Goal: Information Seeking & Learning: Find specific page/section

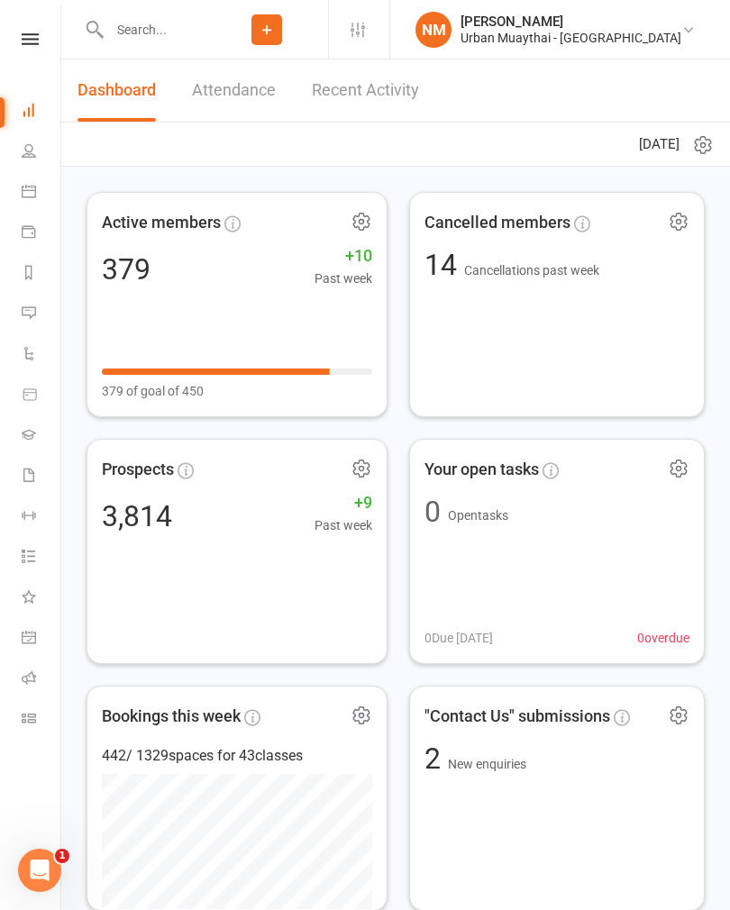
click at [24, 635] on icon at bounding box center [29, 637] width 14 height 14
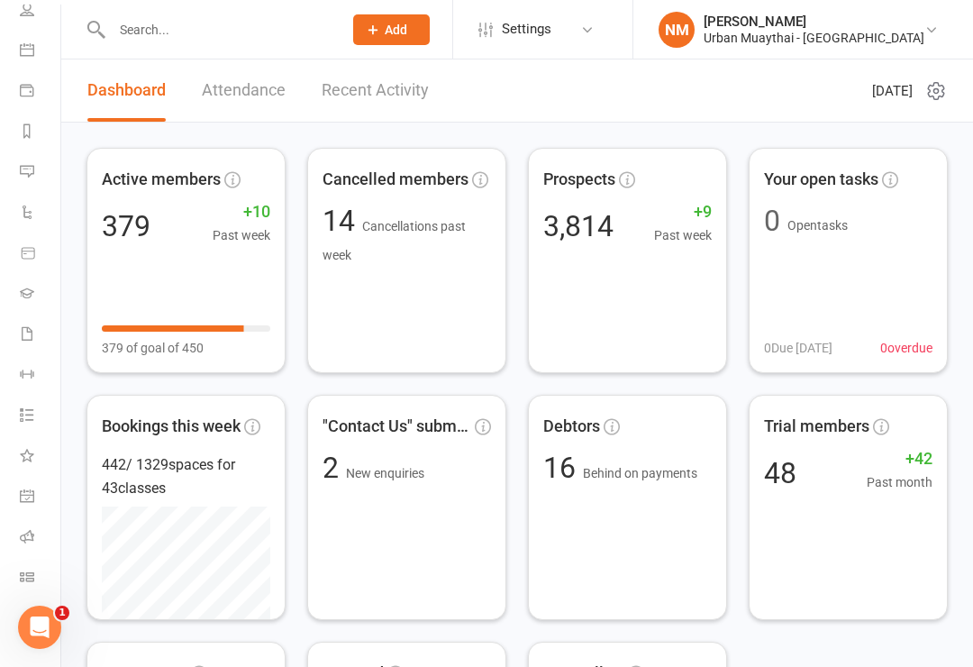
scroll to position [142, 2]
click at [21, 529] on icon at bounding box center [27, 536] width 14 height 14
click at [26, 540] on icon at bounding box center [27, 536] width 14 height 14
click at [162, 30] on input "text" at bounding box center [218, 29] width 224 height 25
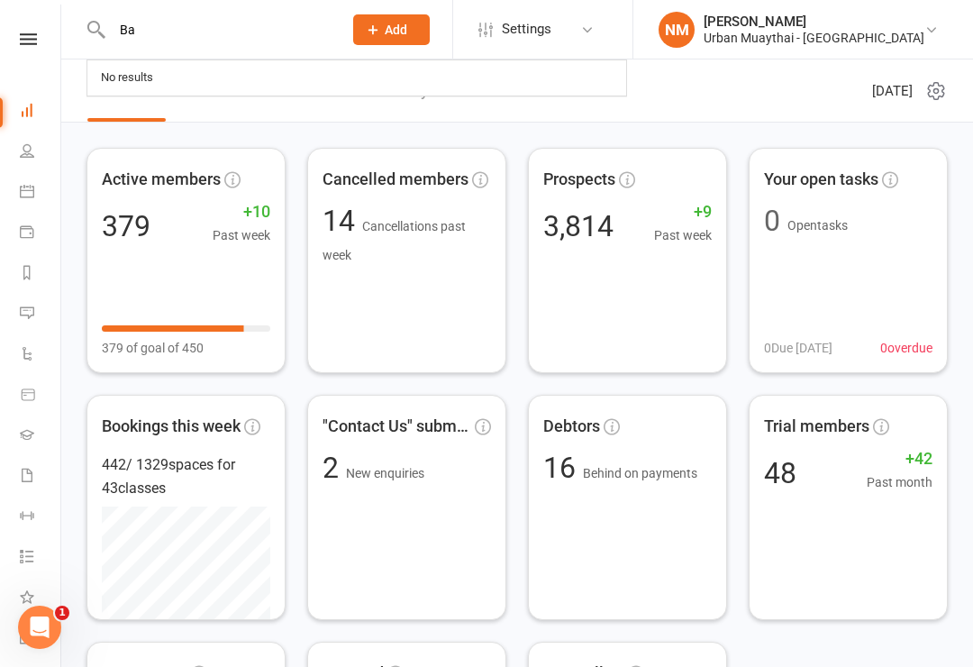
type input "Bai"
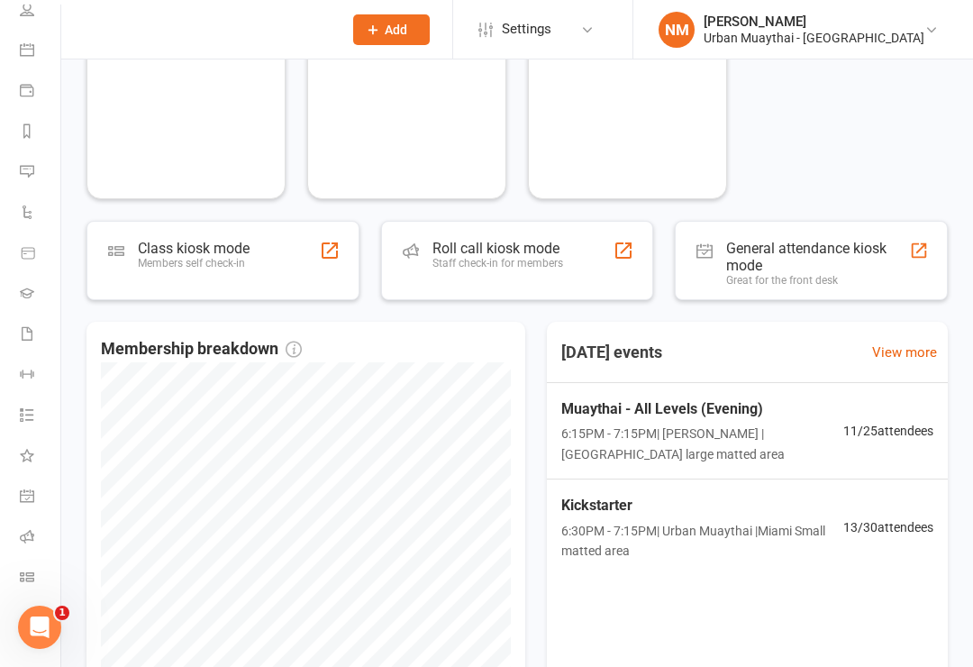
scroll to position [142, 2]
click at [16, 489] on li "General attendance" at bounding box center [28, 498] width 60 height 41
click at [23, 535] on icon at bounding box center [27, 536] width 14 height 14
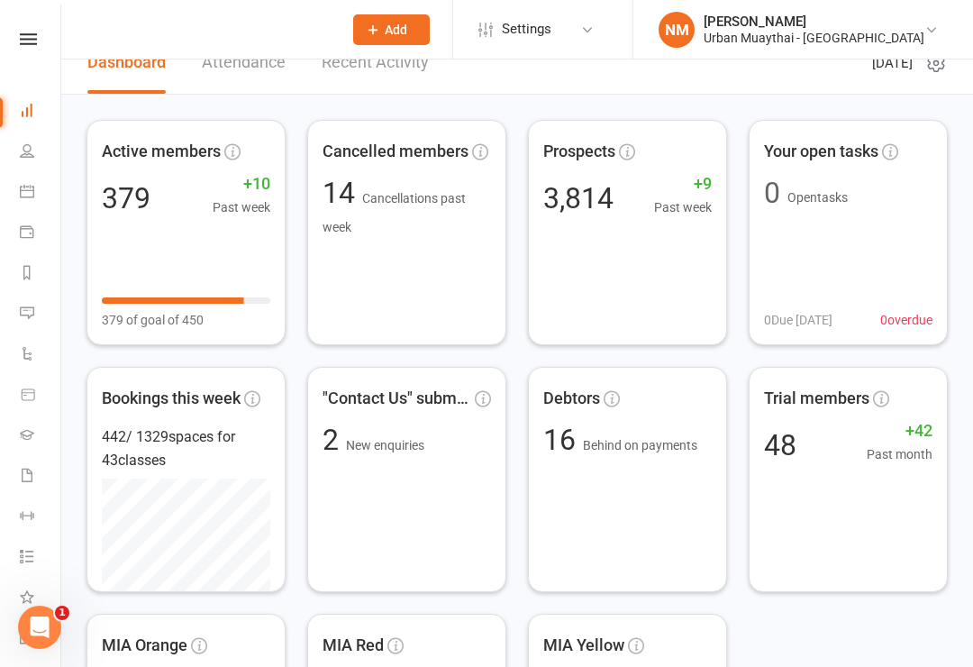
scroll to position [0, 0]
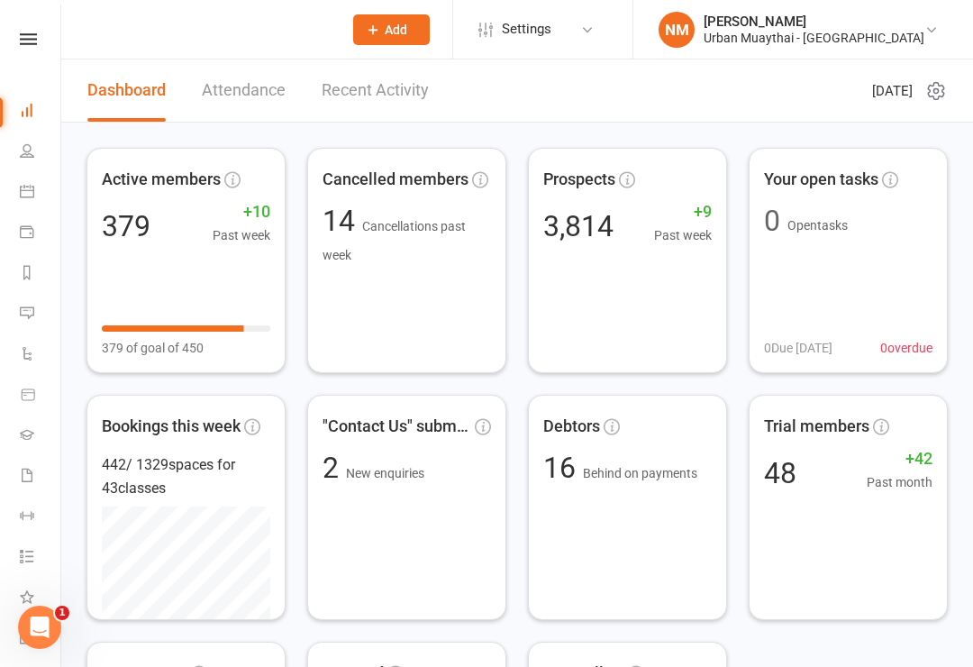
click at [170, 26] on react-component at bounding box center [165, 29] width 330 height 59
click at [26, 111] on icon at bounding box center [27, 110] width 14 height 14
click at [221, 102] on link "Attendance" at bounding box center [244, 90] width 84 height 62
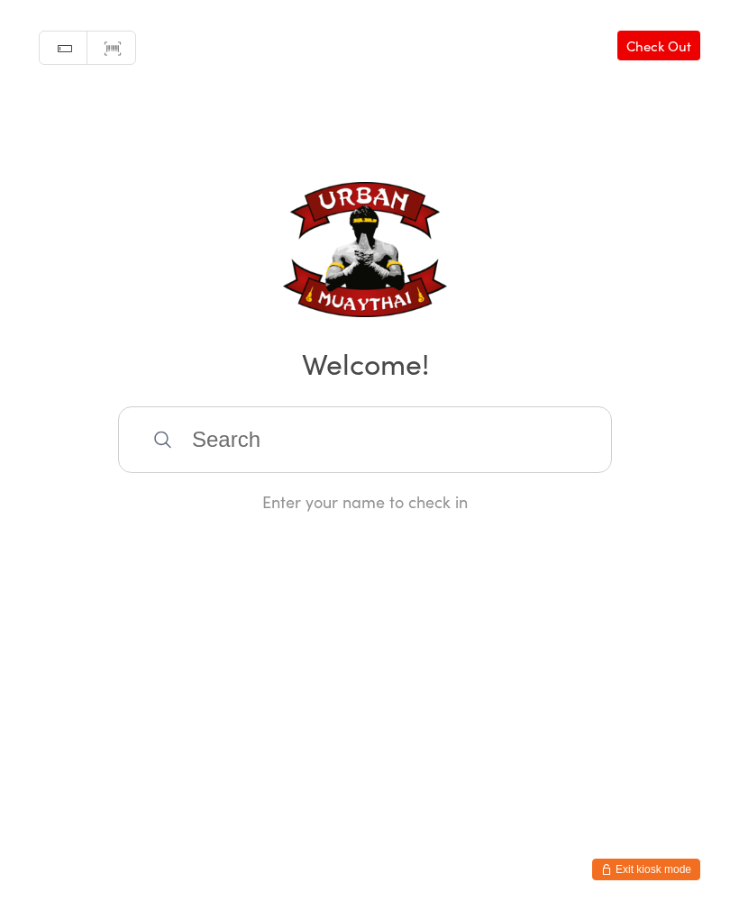
click at [665, 870] on button "Exit kiosk mode" at bounding box center [646, 870] width 108 height 22
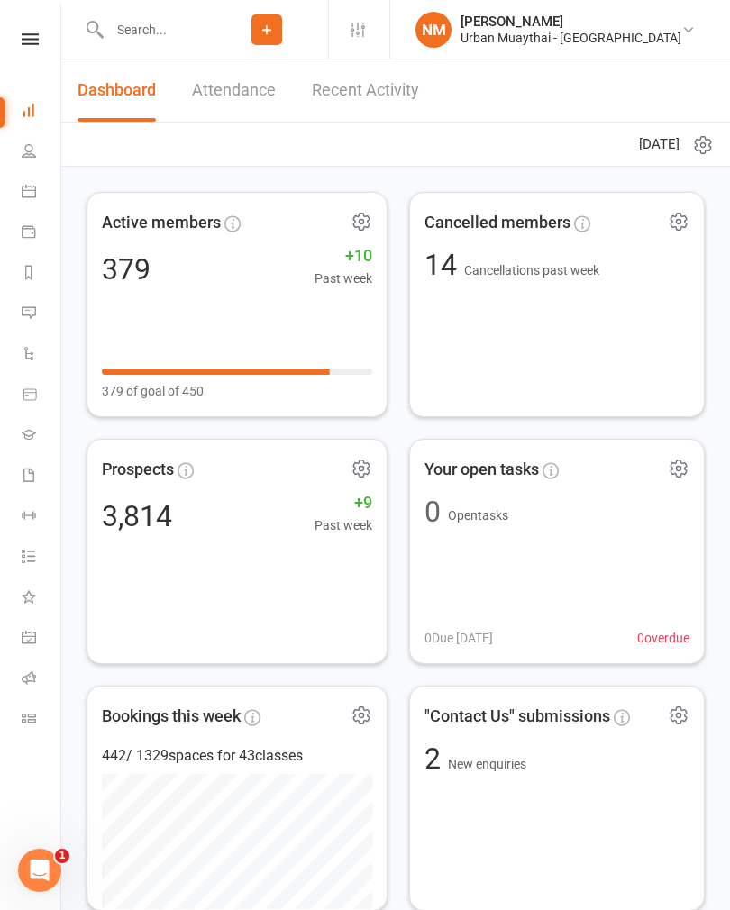
click at [32, 144] on icon at bounding box center [29, 150] width 14 height 14
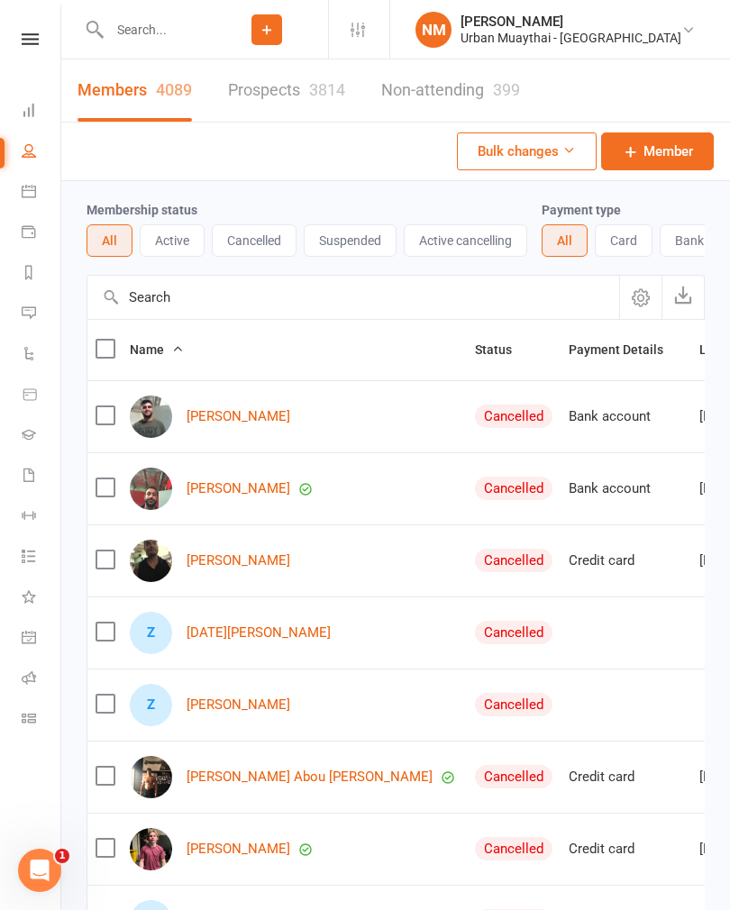
click at [155, 29] on input "text" at bounding box center [155, 29] width 102 height 25
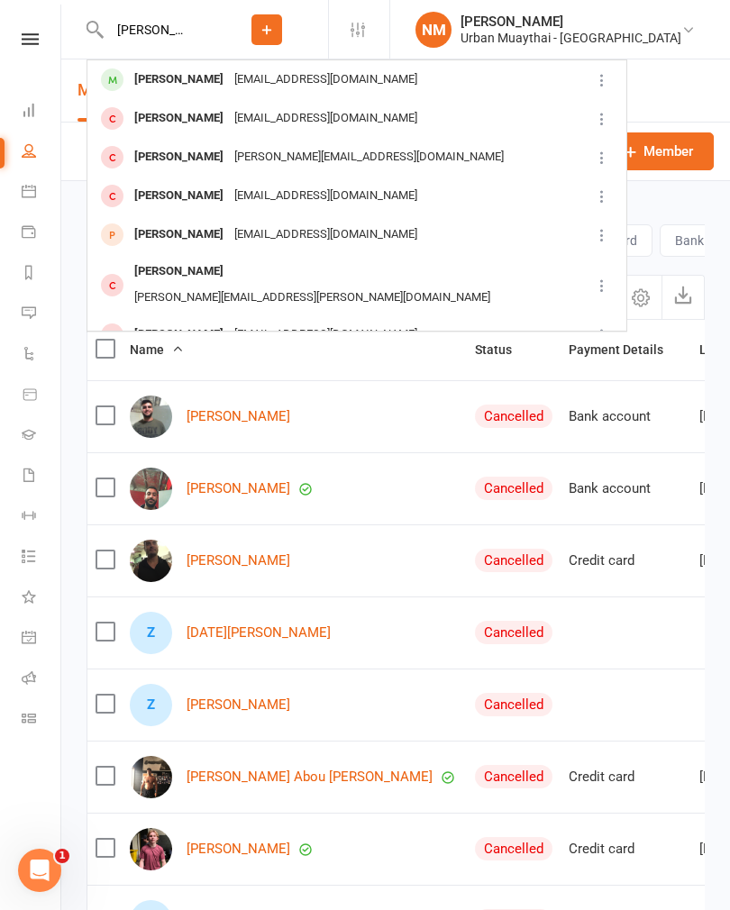
type input "[PERSON_NAME]"
click at [172, 86] on div "aaron booth" at bounding box center [179, 80] width 100 height 26
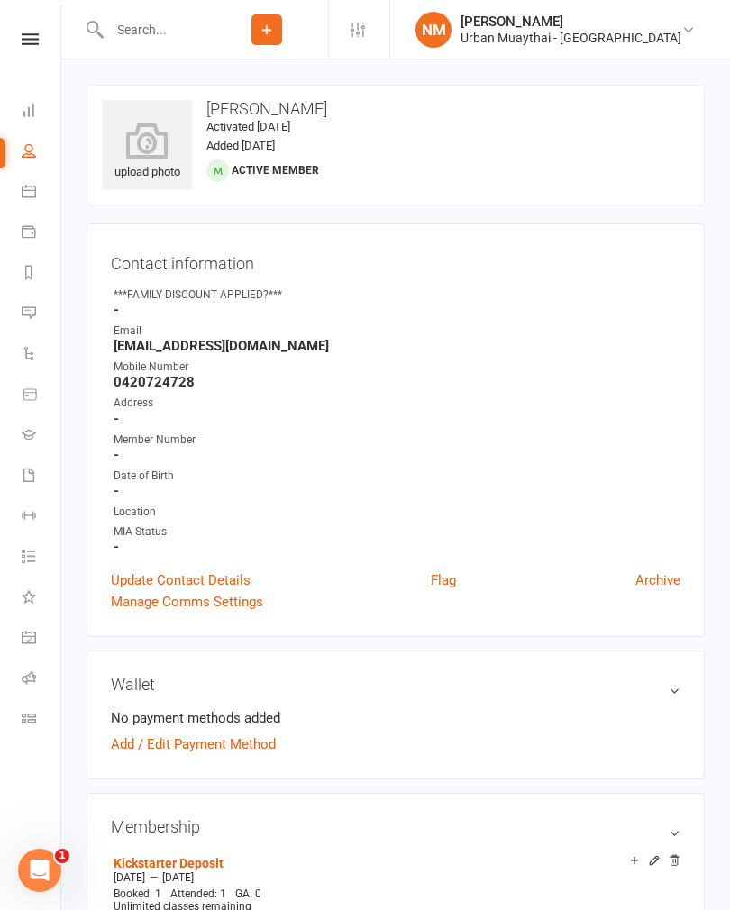
click at [158, 131] on icon at bounding box center [147, 141] width 90 height 36
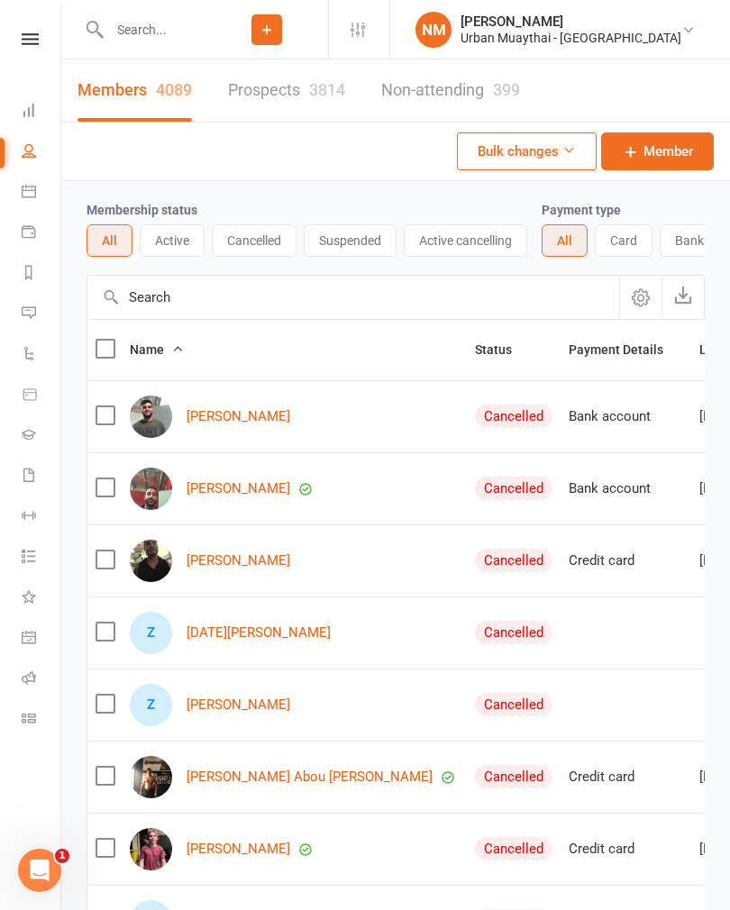
click at [167, 28] on input "text" at bounding box center [155, 29] width 102 height 25
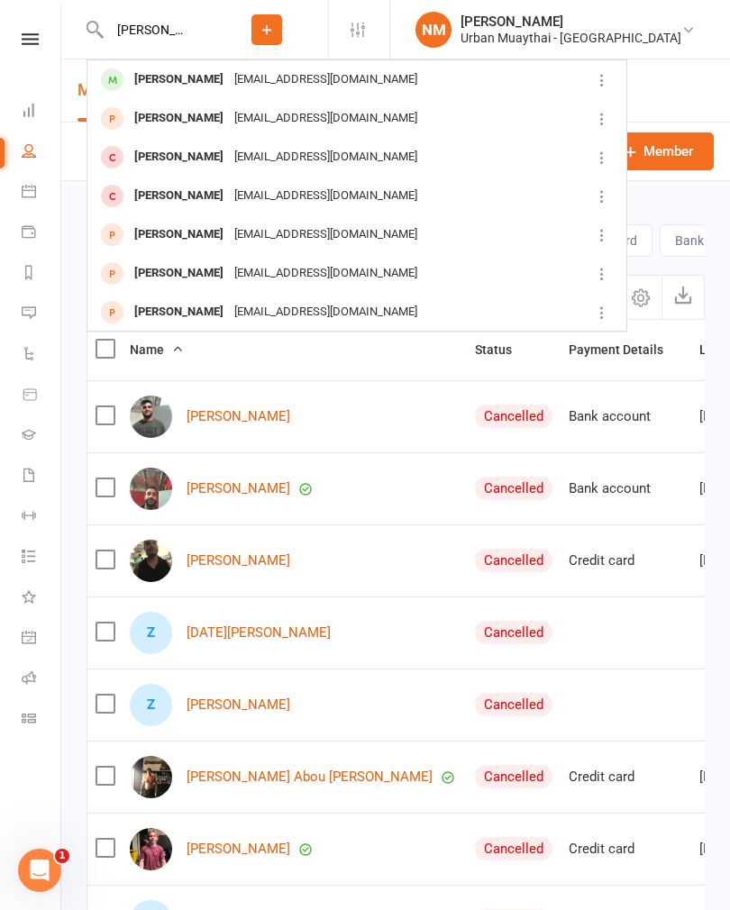
type input "Bailey rus"
click at [175, 78] on div "Bailey Russell" at bounding box center [179, 80] width 100 height 26
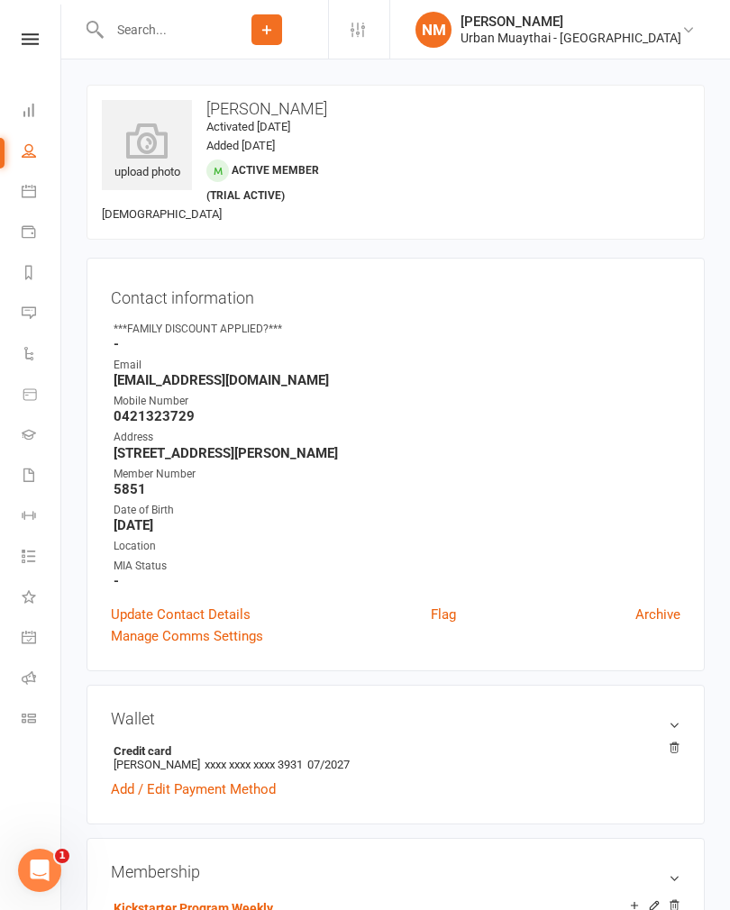
click at [144, 139] on icon at bounding box center [147, 141] width 90 height 36
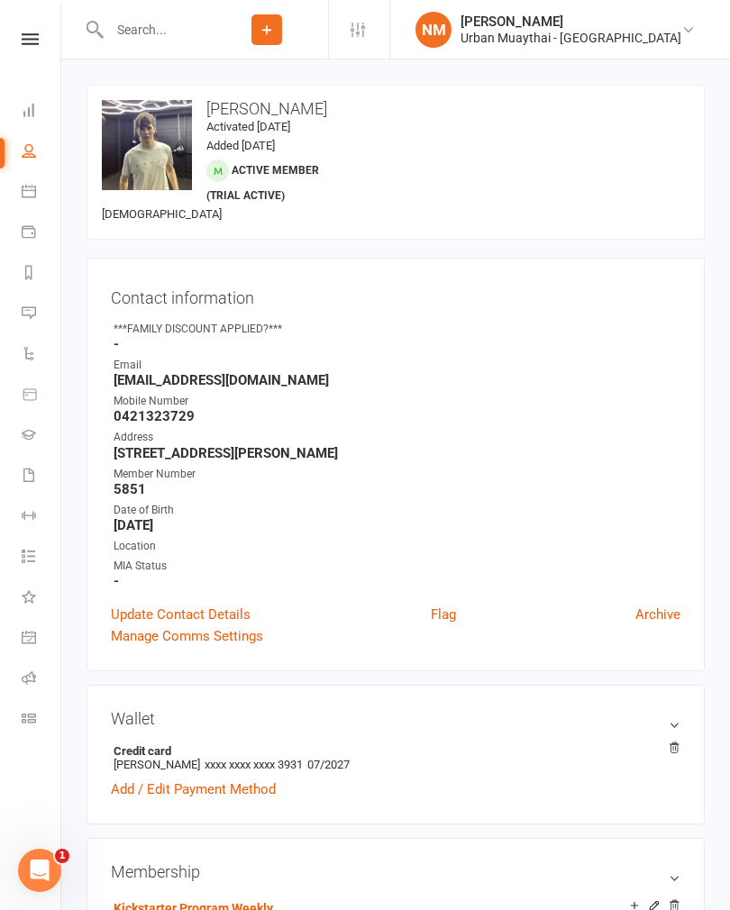
click at [151, 17] on input "text" at bounding box center [155, 29] width 102 height 25
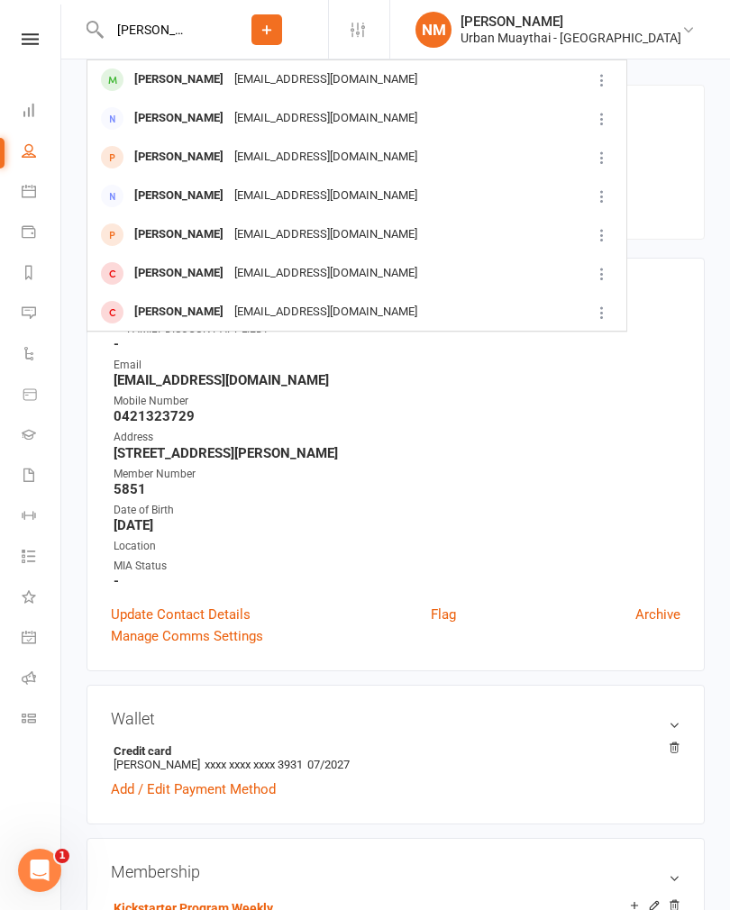
type input "Warren"
click at [200, 84] on div "Warren Knight" at bounding box center [179, 80] width 100 height 26
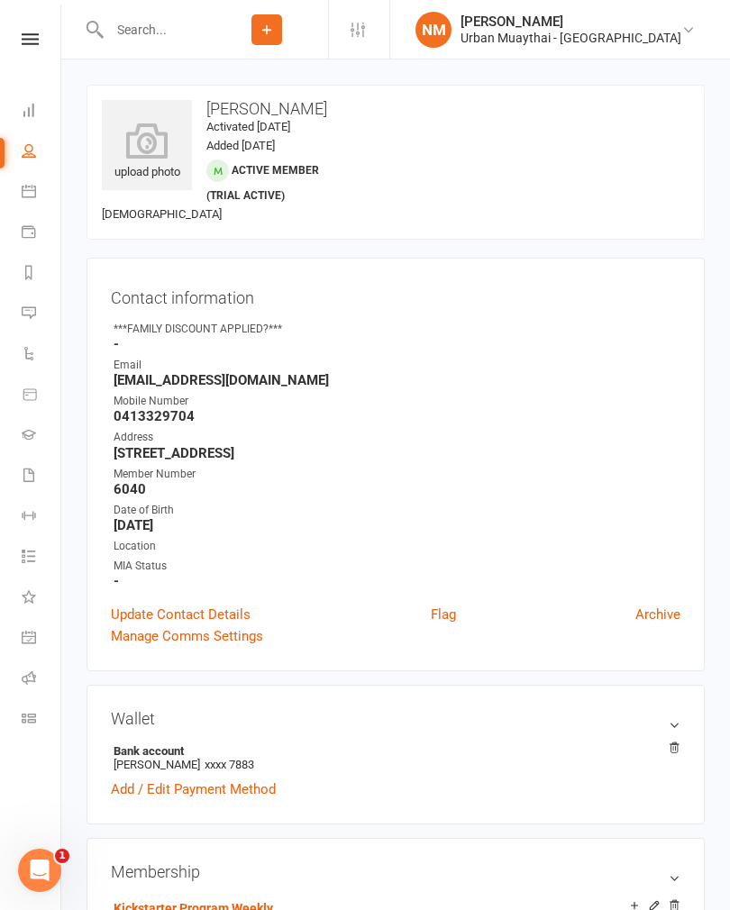
click at [149, 149] on icon at bounding box center [147, 141] width 90 height 36
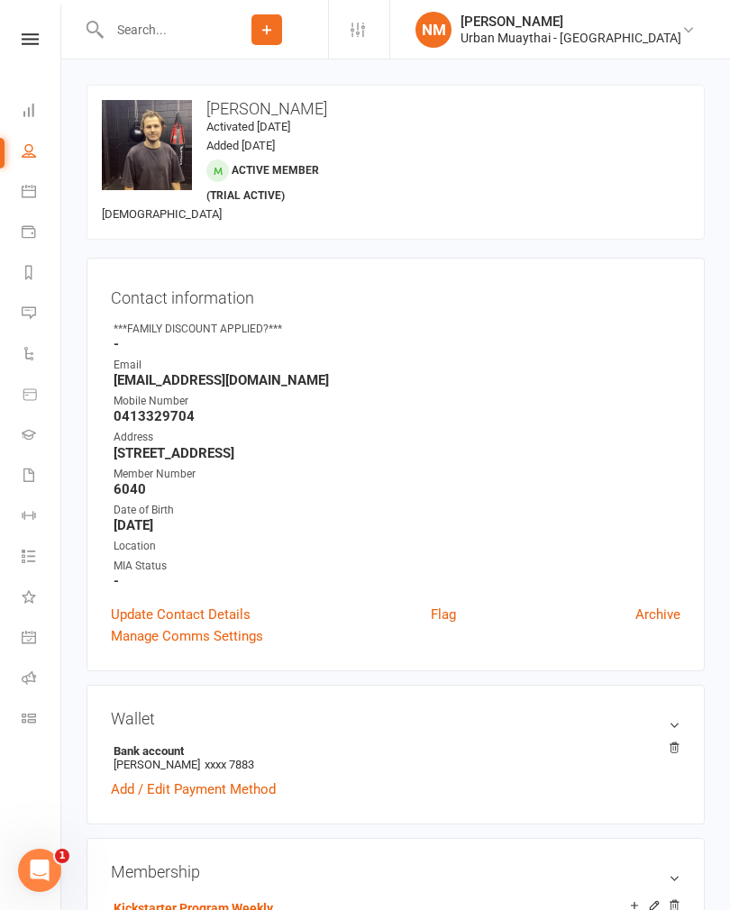
click at [140, 17] on input "text" at bounding box center [155, 29] width 102 height 25
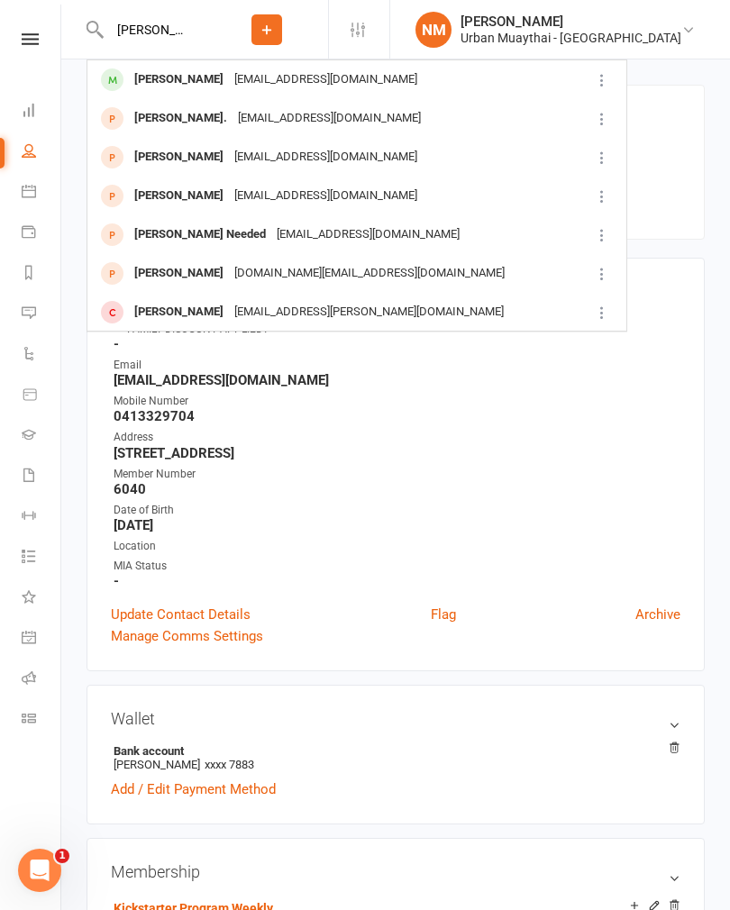
type input "Ned campbe"
click at [173, 72] on div "Ned Campbell" at bounding box center [179, 80] width 100 height 26
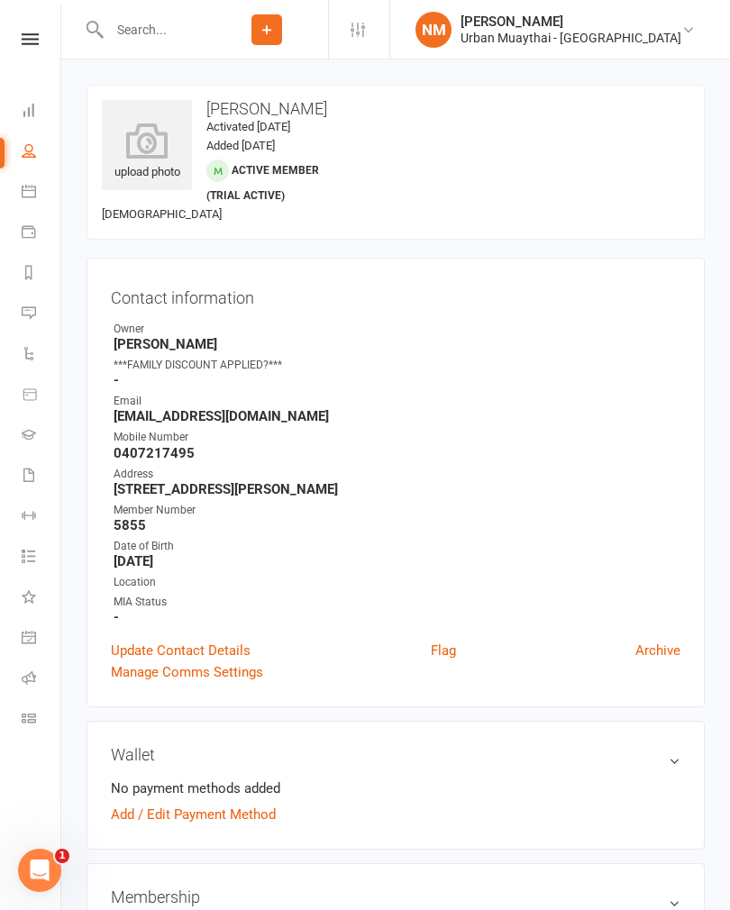
click at [145, 141] on icon at bounding box center [147, 141] width 90 height 36
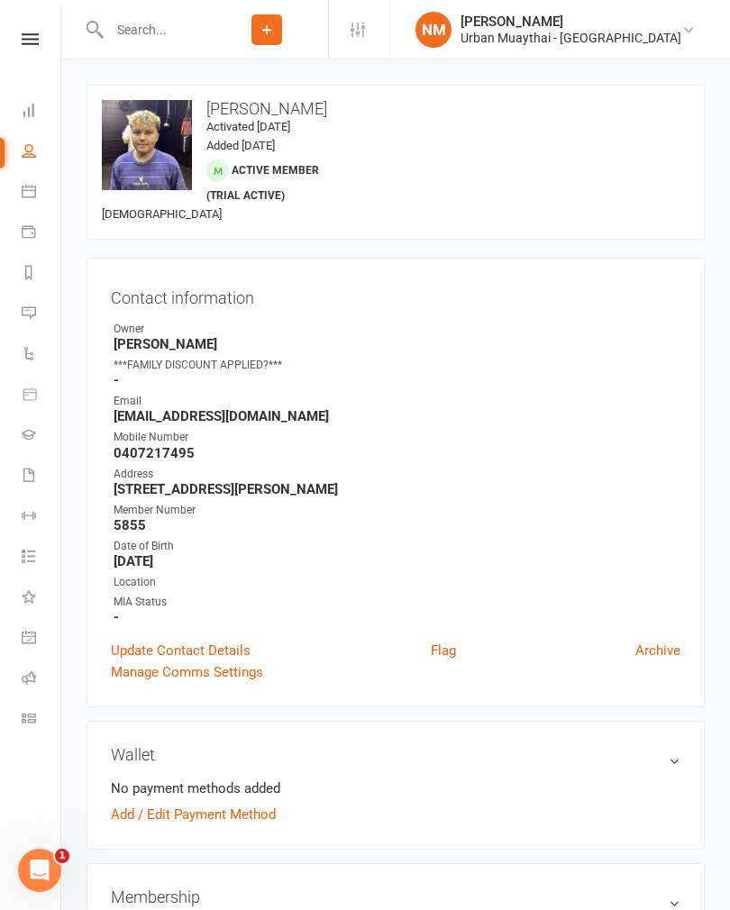
click at [162, 17] on input "text" at bounding box center [155, 29] width 102 height 25
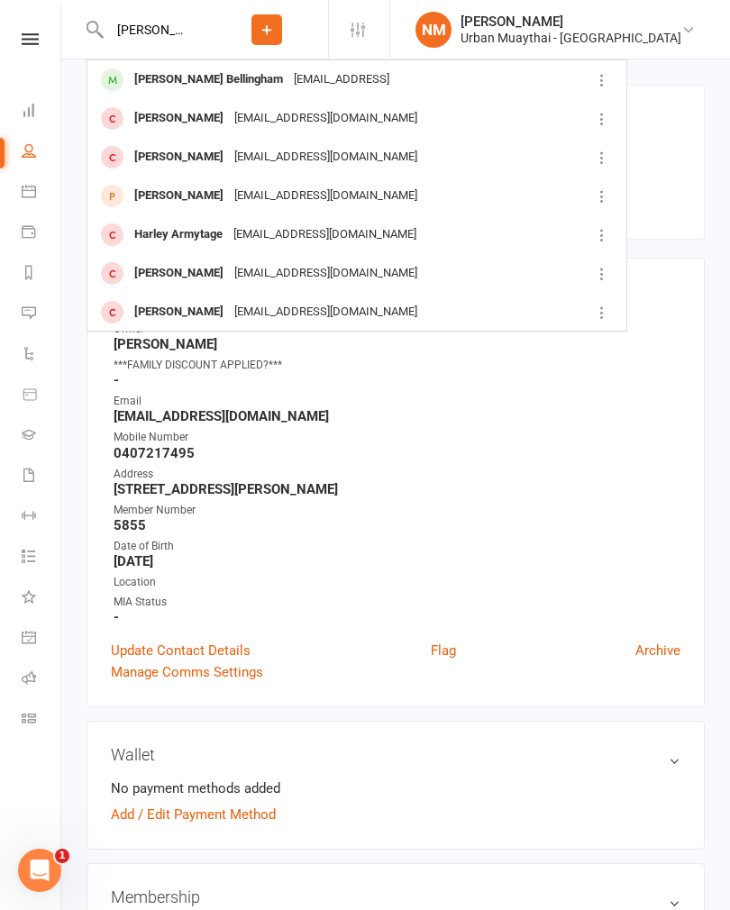
type input "Harlen"
click at [183, 75] on div "Harlen Bellingham" at bounding box center [209, 80] width 160 height 26
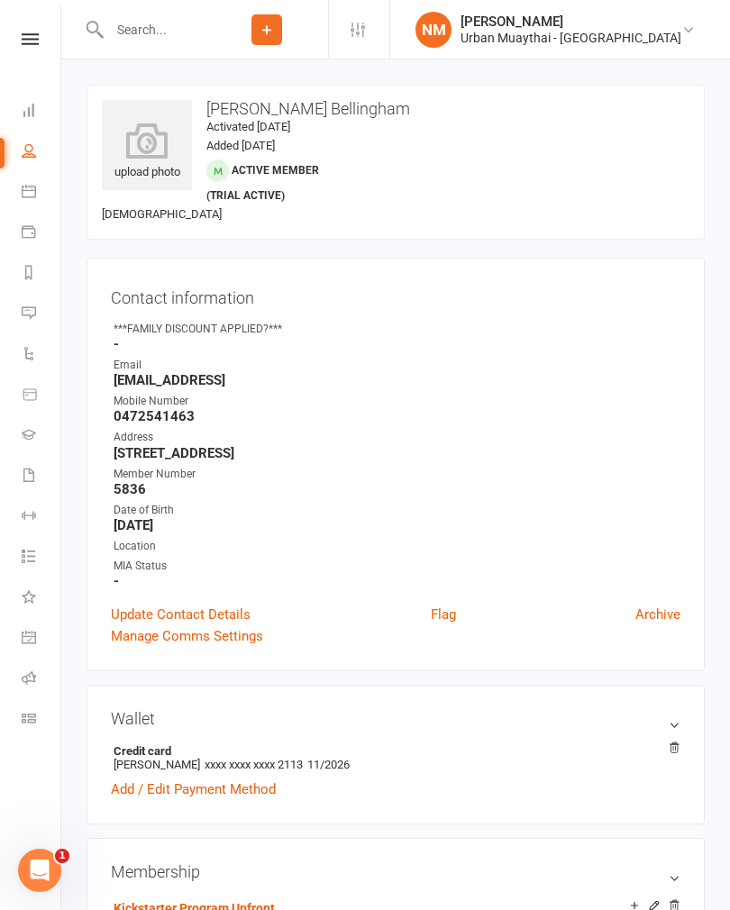
click at [155, 146] on icon at bounding box center [147, 141] width 90 height 36
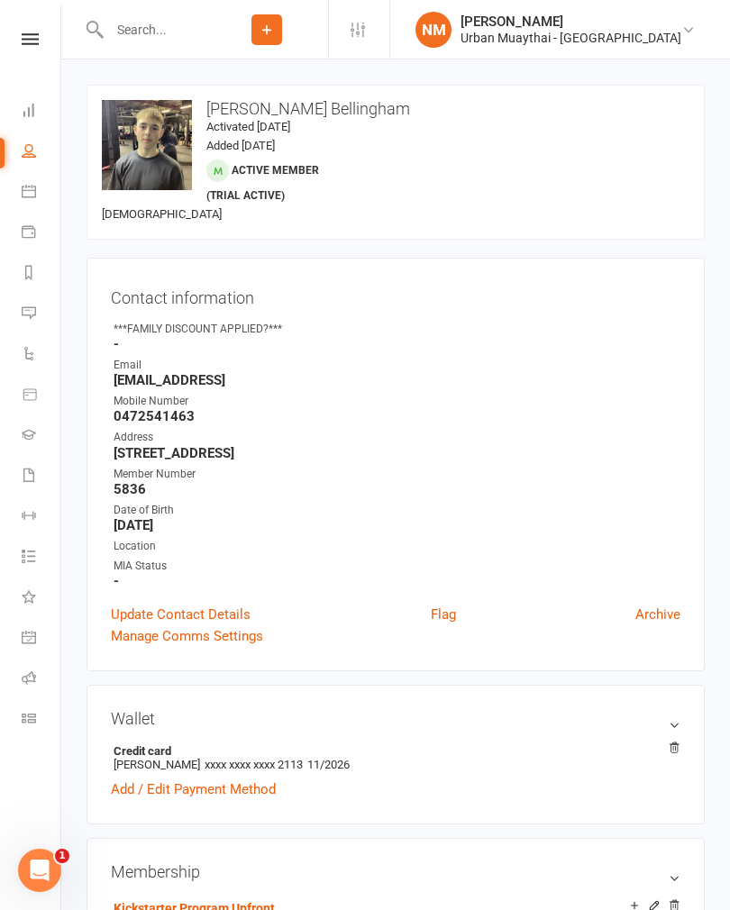
click at [152, 2] on div at bounding box center [146, 29] width 119 height 59
click at [143, 24] on input "text" at bounding box center [155, 29] width 102 height 25
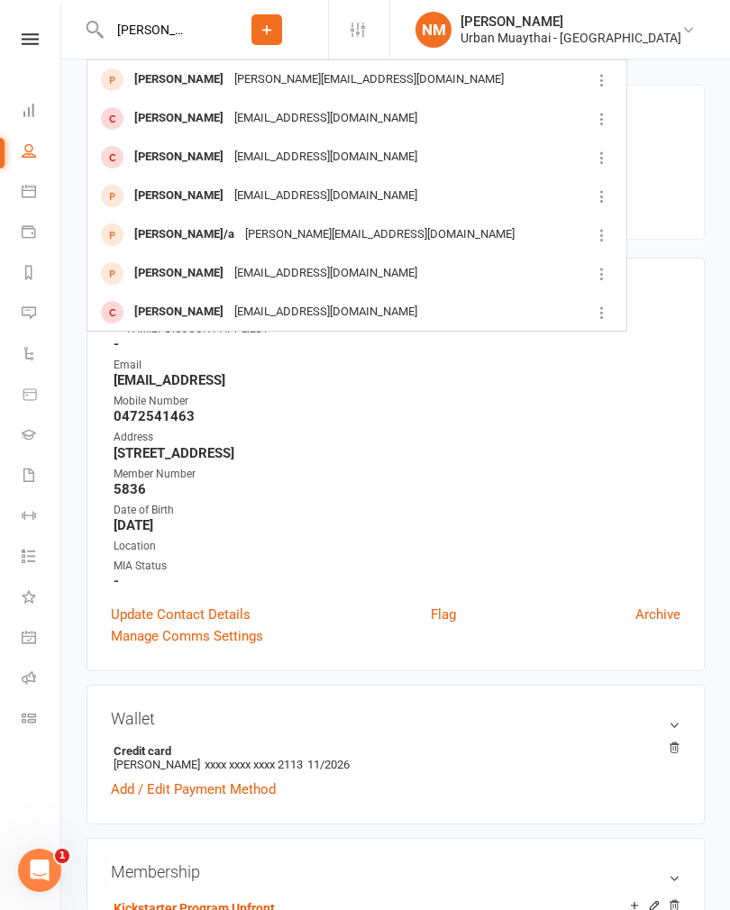
type input "Sammy sil"
click at [170, 191] on div "Sammy Silva-Santisteban" at bounding box center [179, 196] width 100 height 26
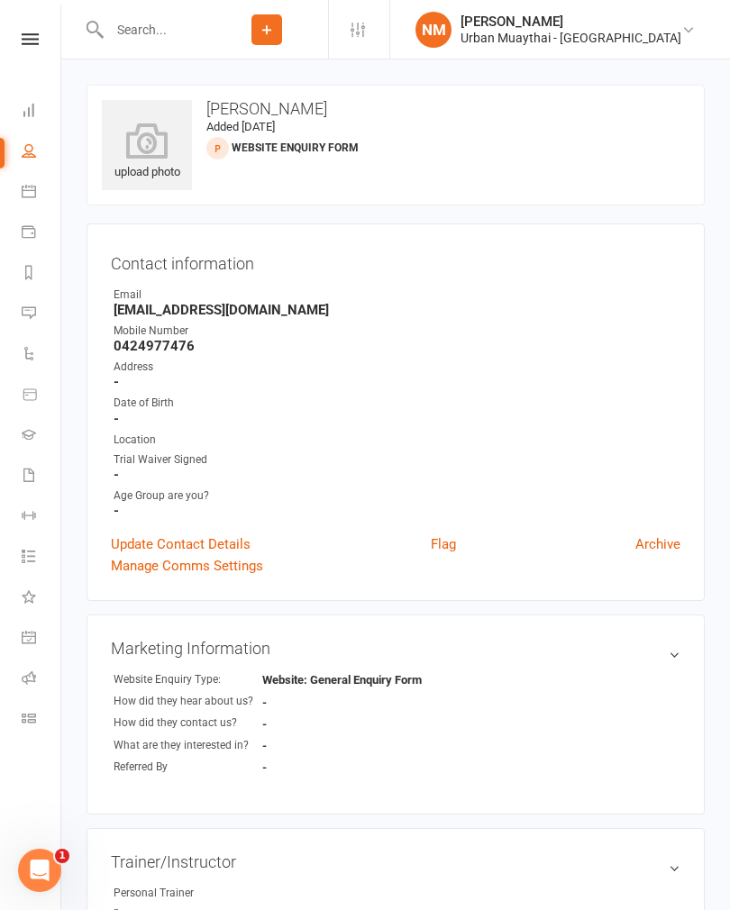
click at [143, 149] on icon at bounding box center [147, 141] width 90 height 36
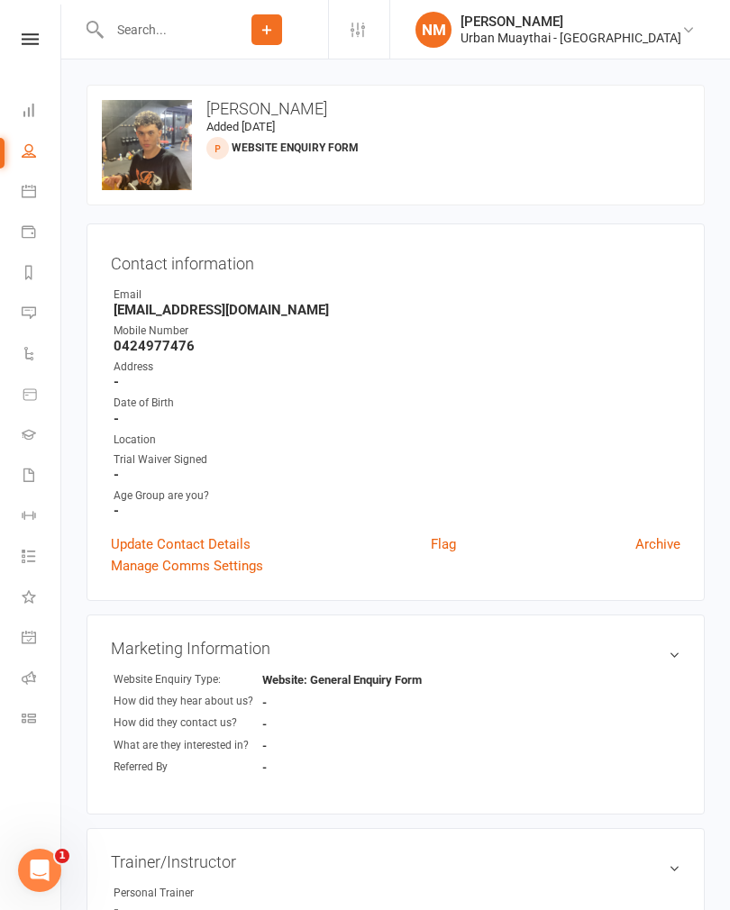
click at [194, 24] on input "text" at bounding box center [155, 29] width 102 height 25
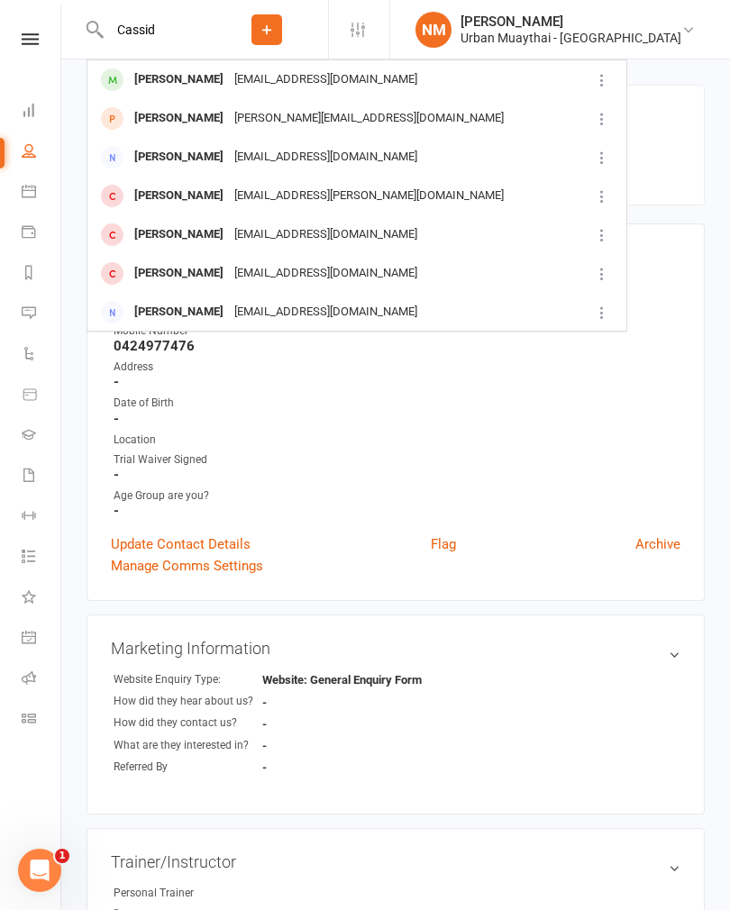
type input "Cassid"
click at [164, 75] on div "Cassidy Gerrard" at bounding box center [179, 80] width 100 height 26
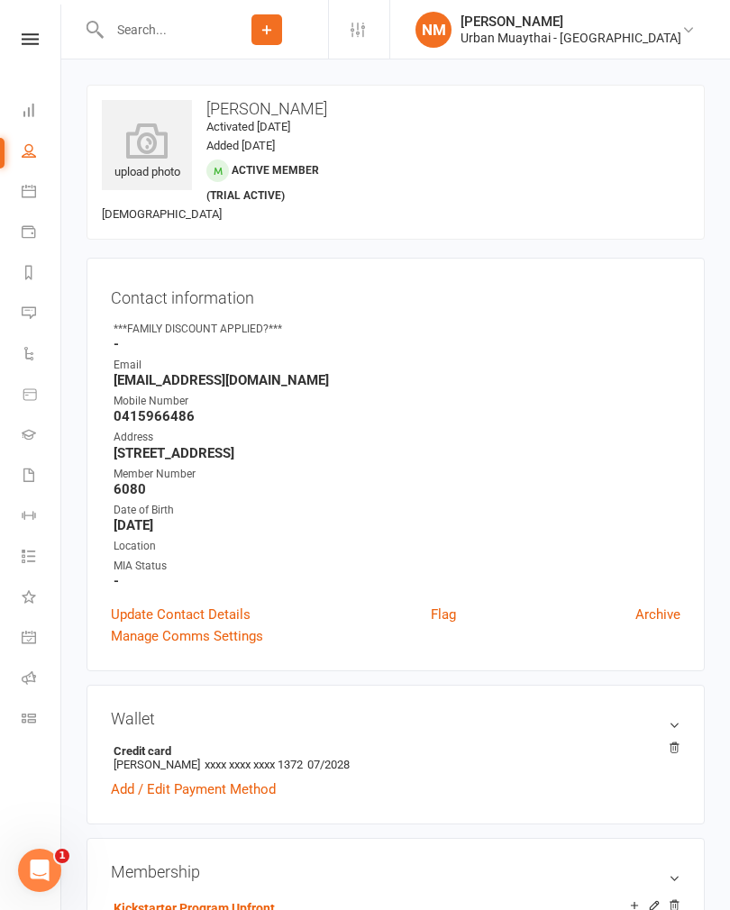
click at [151, 138] on icon at bounding box center [147, 141] width 90 height 36
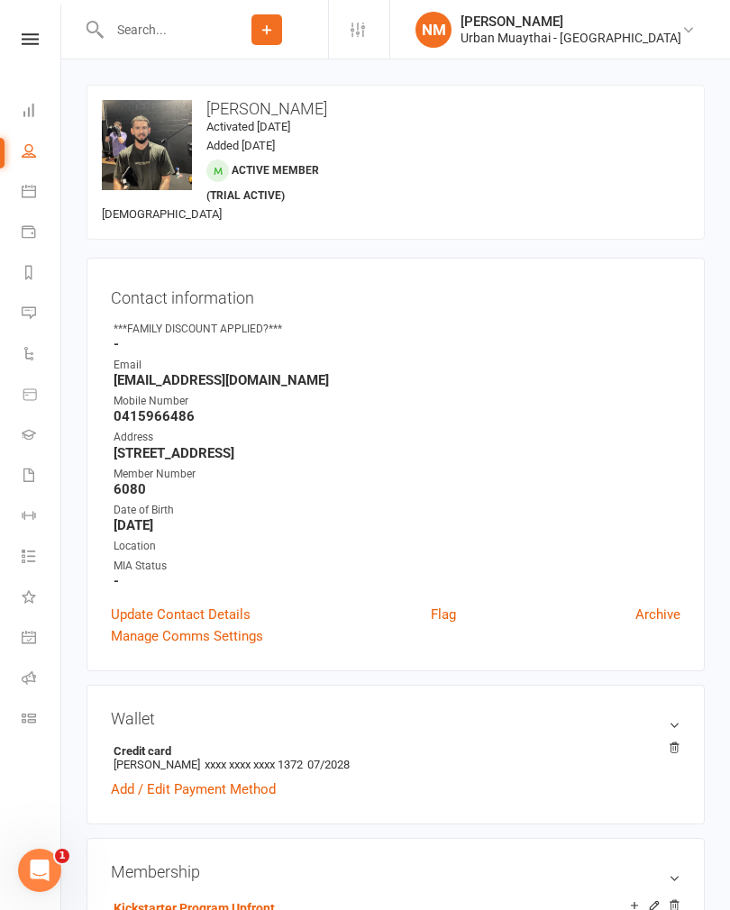
click at [153, 29] on input "text" at bounding box center [155, 29] width 102 height 25
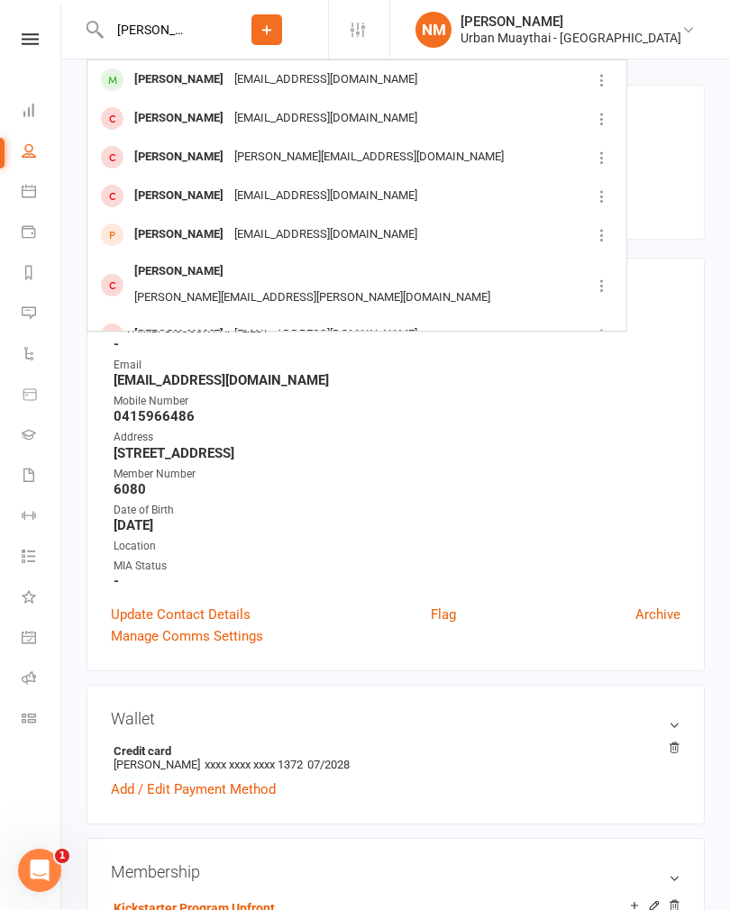
type input "Aaron booth"
click at [269, 70] on div "aaronbooth1679@gmail.com" at bounding box center [326, 80] width 194 height 26
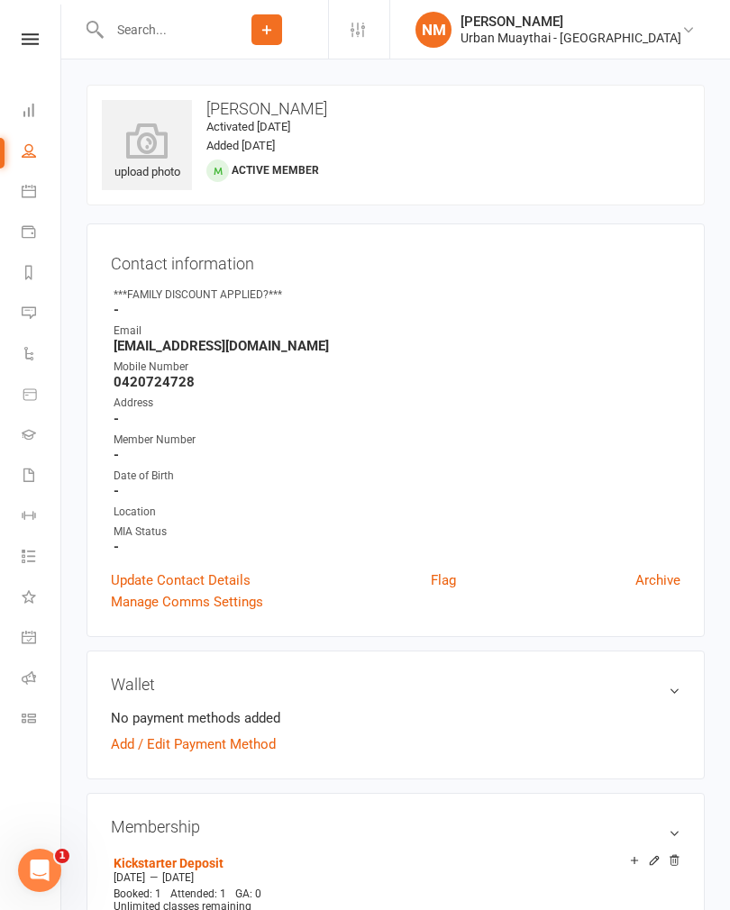
click at [151, 137] on icon at bounding box center [147, 141] width 90 height 36
